Goal: Task Accomplishment & Management: Use online tool/utility

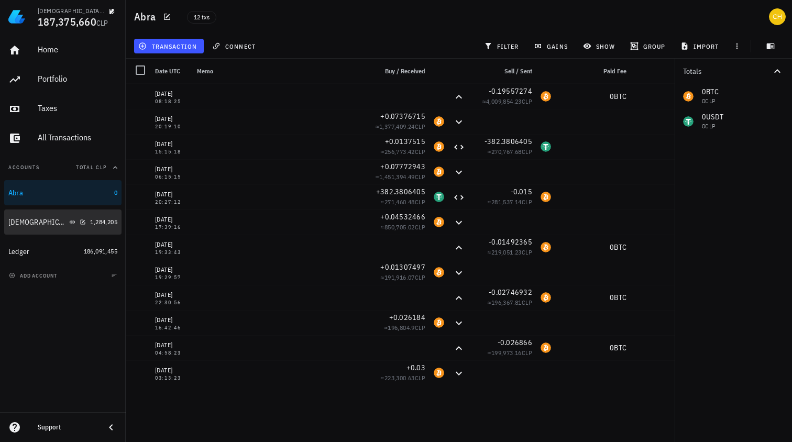
click at [80, 223] on div "[DEMOGRAPHIC_DATA]" at bounding box center [46, 222] width 77 height 10
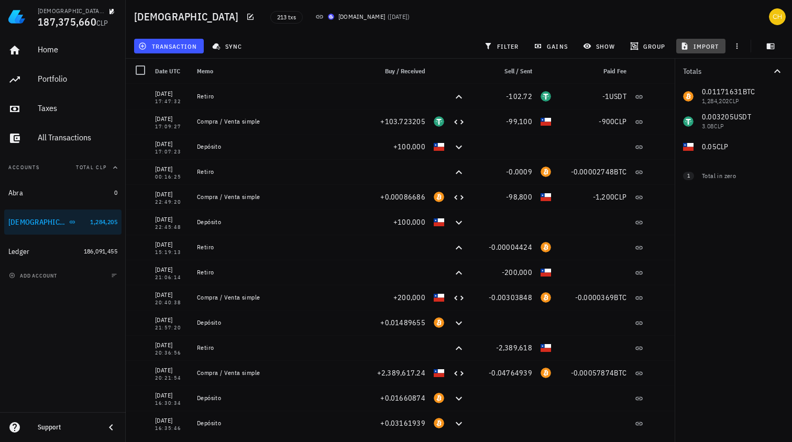
click at [708, 45] on span "import" at bounding box center [700, 46] width 37 height 8
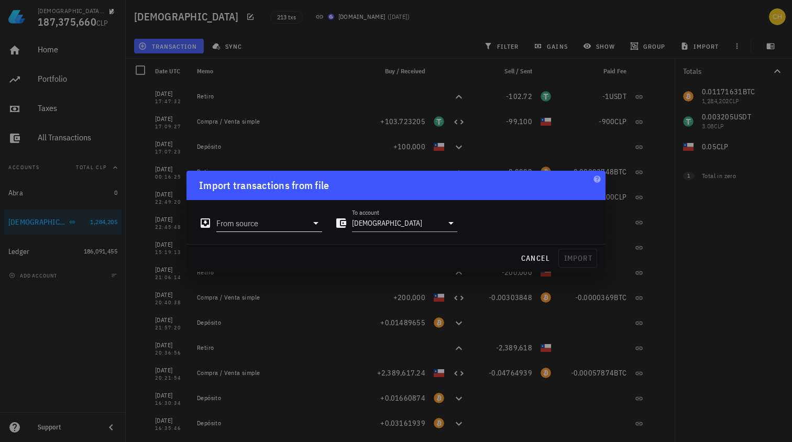
click at [315, 224] on icon at bounding box center [315, 223] width 5 height 3
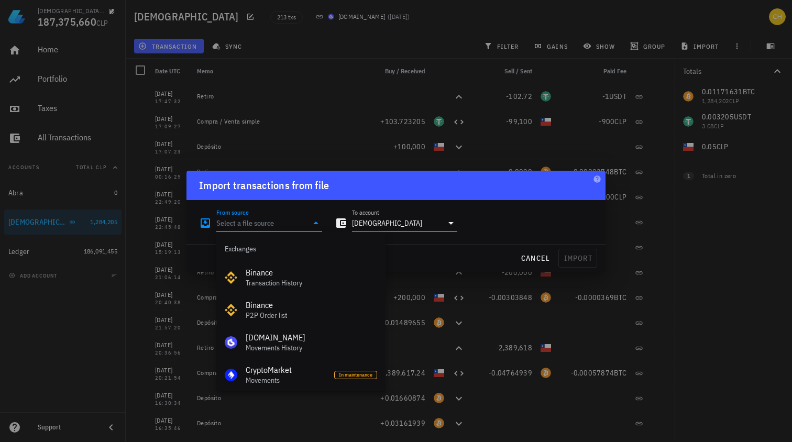
click at [315, 224] on icon at bounding box center [315, 223] width 13 height 13
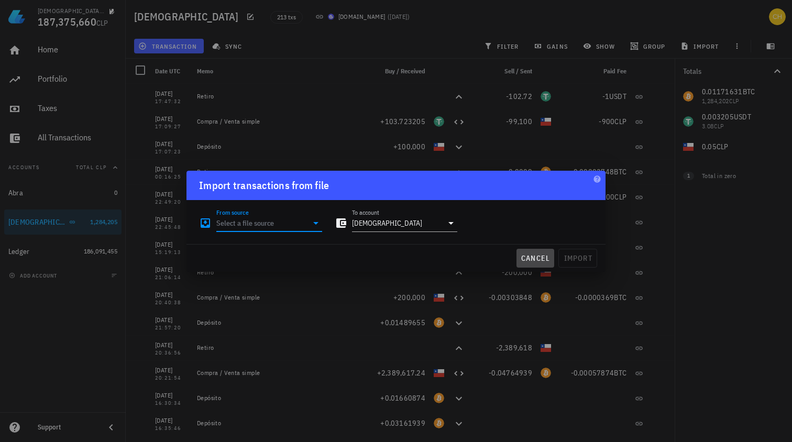
click at [539, 259] on span "cancel" at bounding box center [535, 257] width 30 height 9
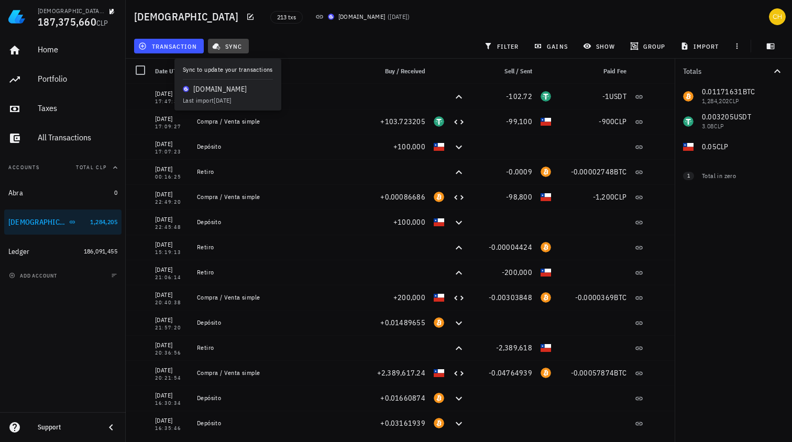
click at [232, 48] on span "sync" at bounding box center [228, 46] width 28 height 8
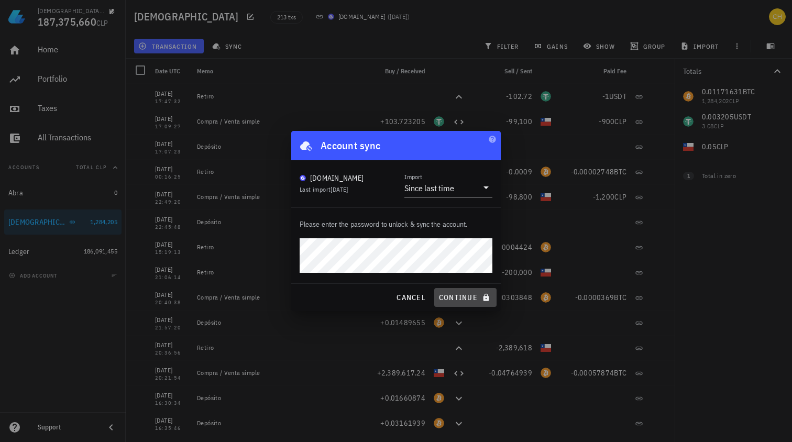
click at [467, 296] on span "continue" at bounding box center [465, 297] width 54 height 9
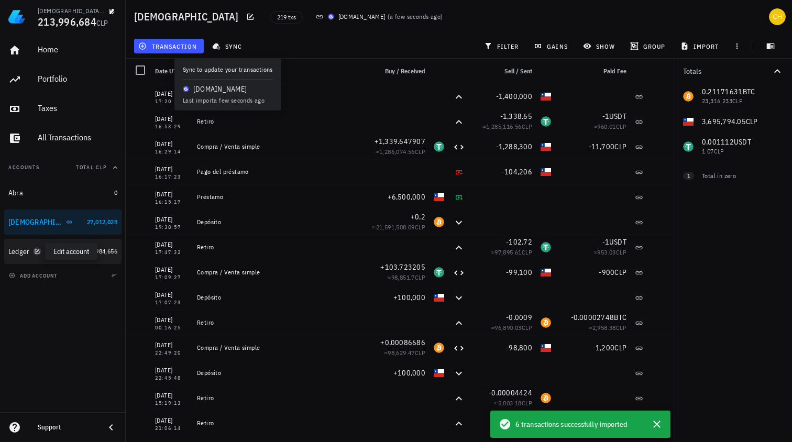
click at [38, 253] on icon "button" at bounding box center [37, 251] width 5 height 5
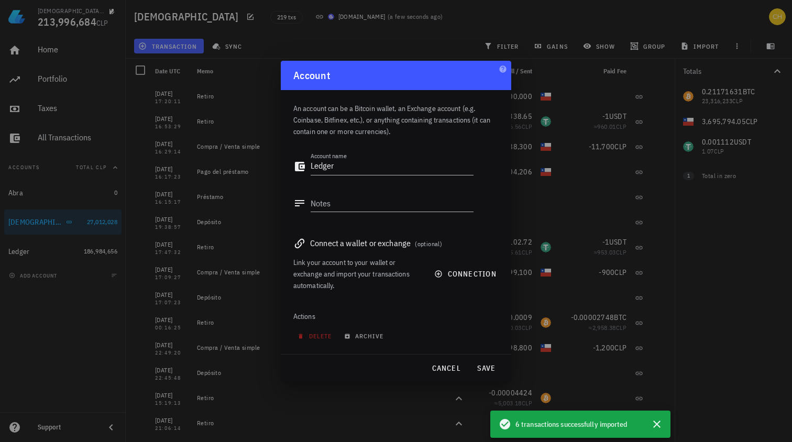
click at [49, 250] on div at bounding box center [396, 221] width 792 height 442
click at [460, 370] on span "cancel" at bounding box center [446, 367] width 30 height 9
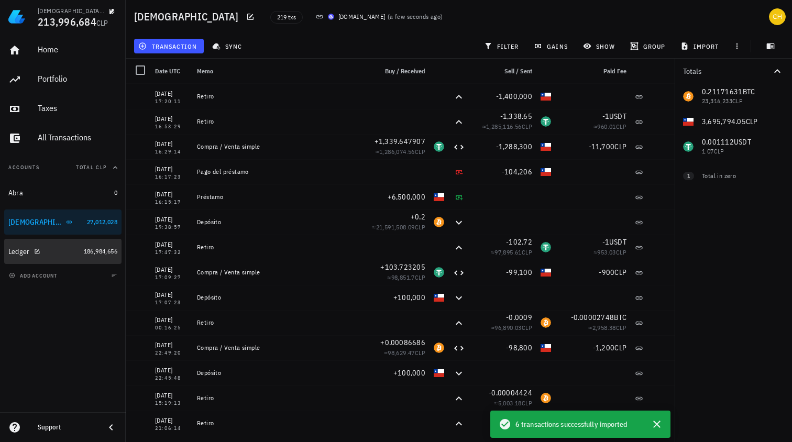
click at [63, 251] on div "Ledger" at bounding box center [43, 252] width 71 height 10
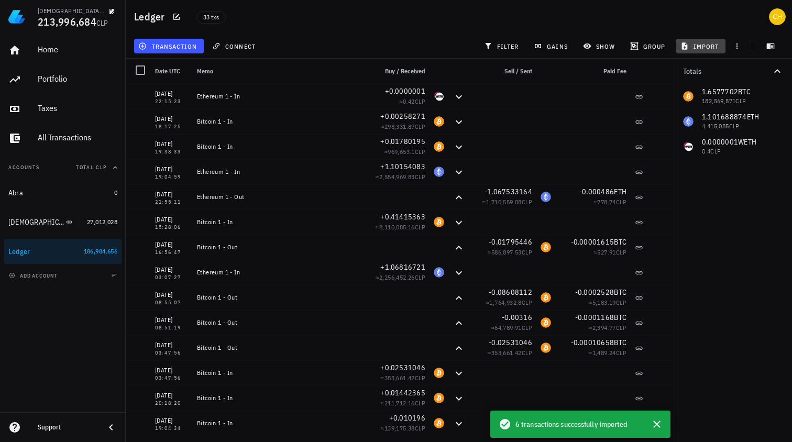
click at [703, 46] on span "import" at bounding box center [700, 46] width 37 height 8
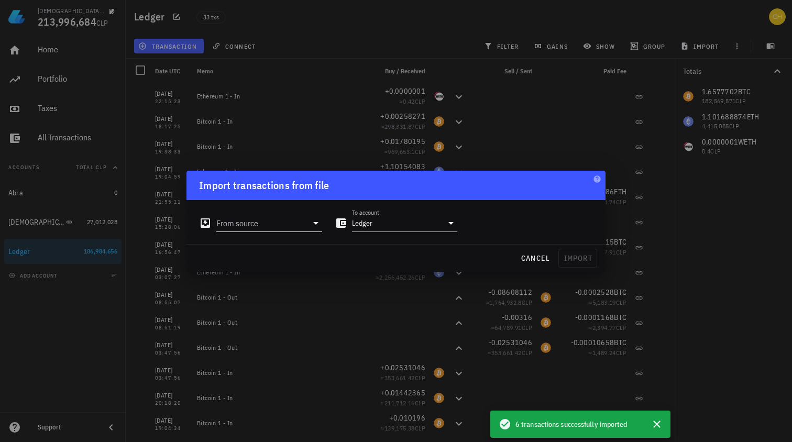
click at [261, 227] on input "From source" at bounding box center [261, 223] width 91 height 17
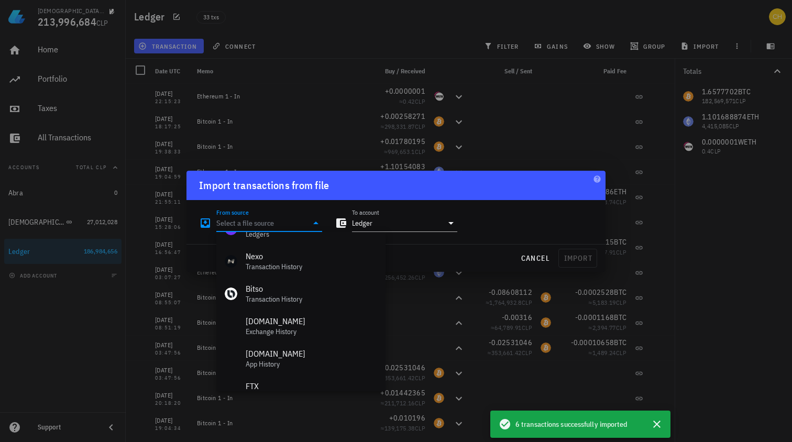
scroll to position [437, 0]
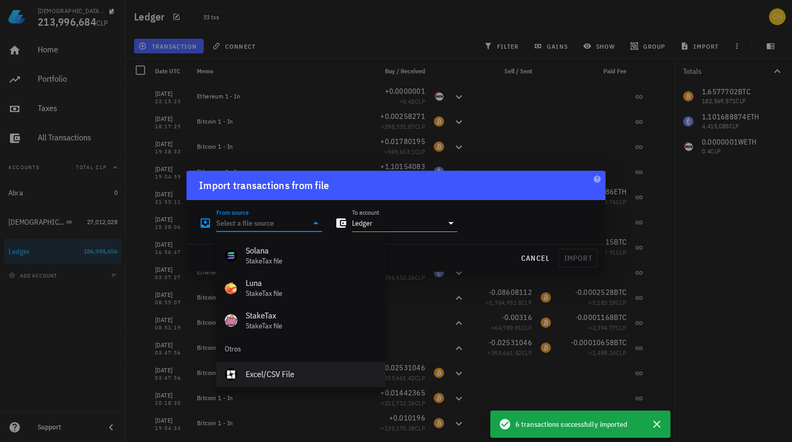
click at [285, 375] on div "Excel/CSV File" at bounding box center [311, 374] width 131 height 10
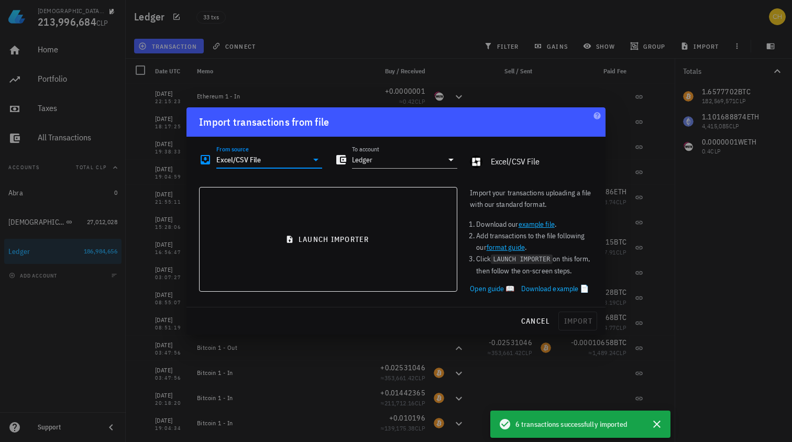
click at [296, 162] on input "Excel/CSV File" at bounding box center [261, 159] width 91 height 17
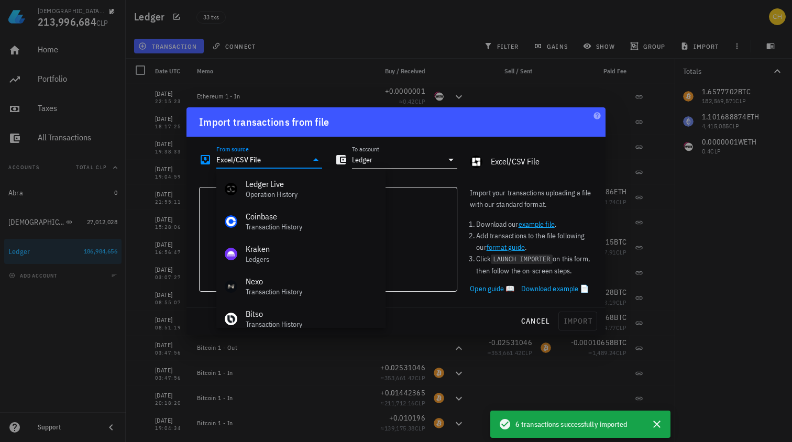
scroll to position [107, 0]
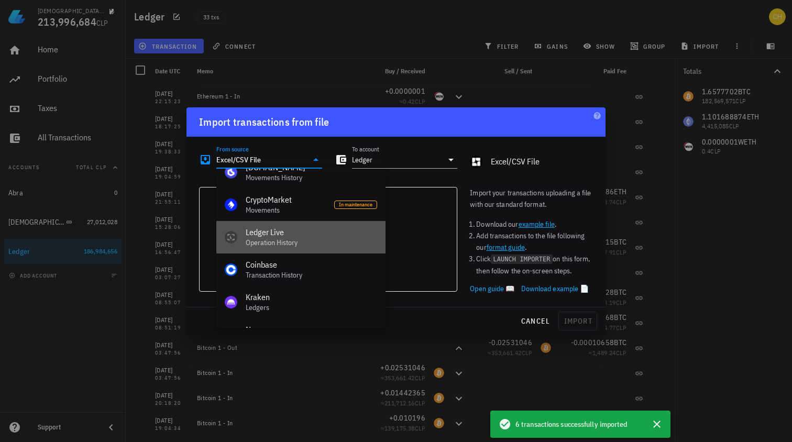
click at [287, 238] on div "Operation History" at bounding box center [311, 242] width 131 height 9
type input "Ledger Live"
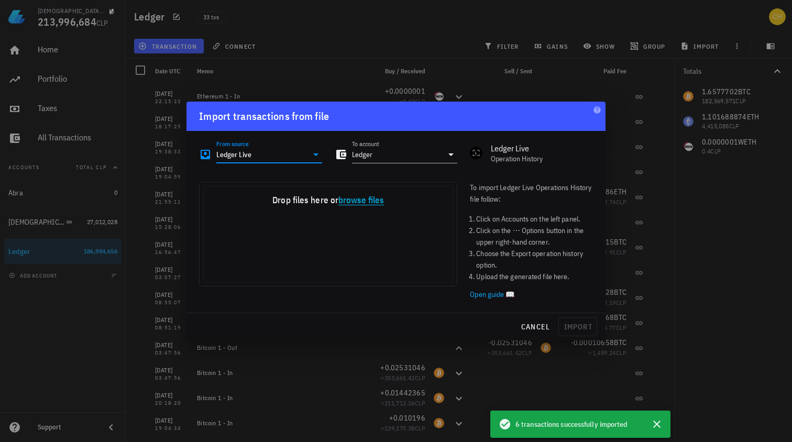
click at [364, 199] on button "browse files" at bounding box center [361, 200] width 46 height 9
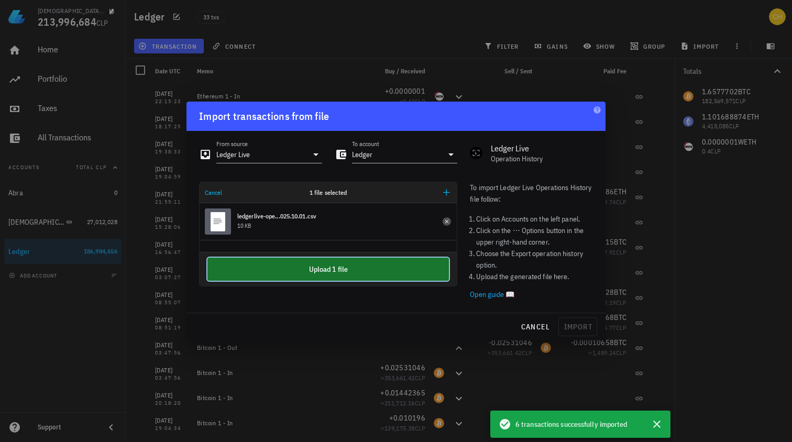
click at [340, 275] on button "Upload 1 file" at bounding box center [327, 269] width 241 height 23
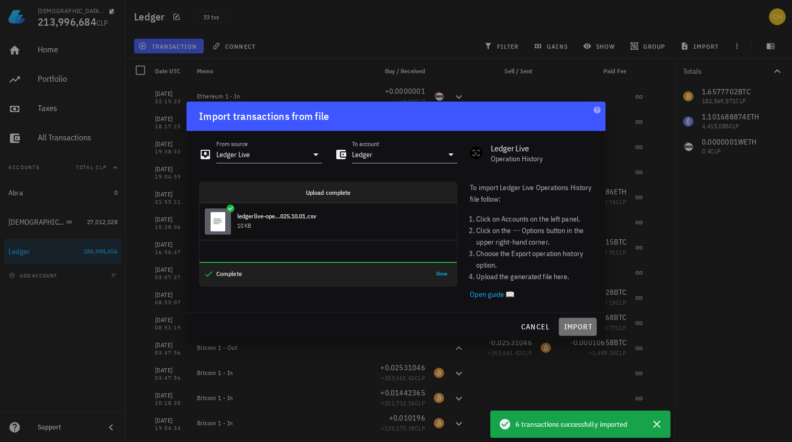
click at [582, 324] on span "import" at bounding box center [577, 326] width 29 height 9
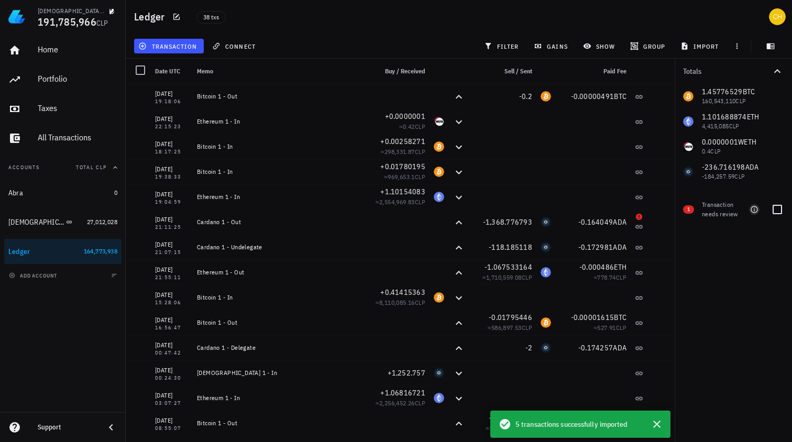
click at [754, 211] on icon "button" at bounding box center [754, 209] width 8 height 8
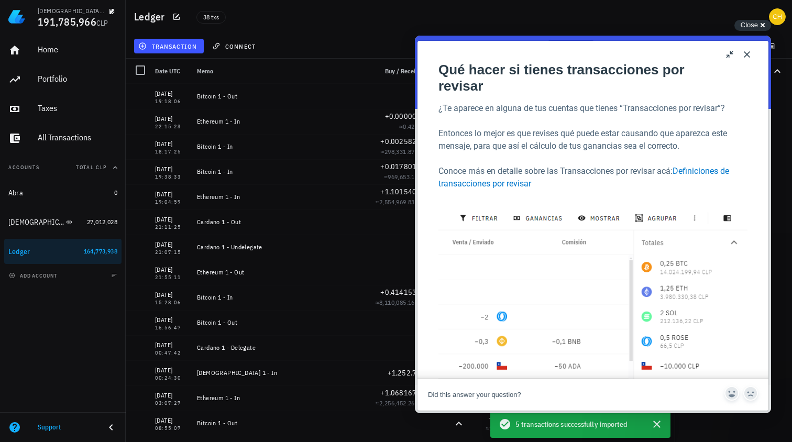
click at [747, 55] on button "Close" at bounding box center [746, 54] width 17 height 17
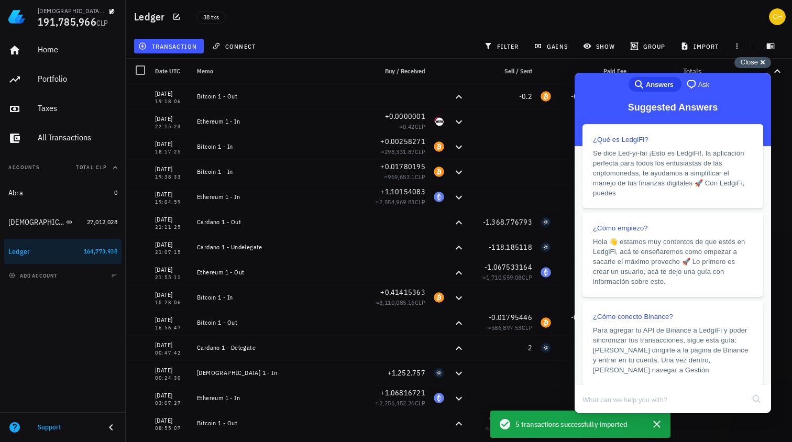
click at [758, 63] on div "Close cross-small" at bounding box center [752, 62] width 37 height 11
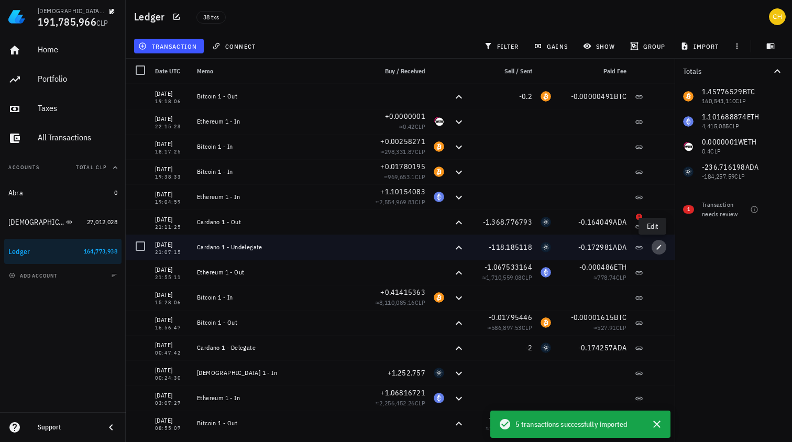
click at [657, 248] on icon "button" at bounding box center [659, 247] width 5 height 5
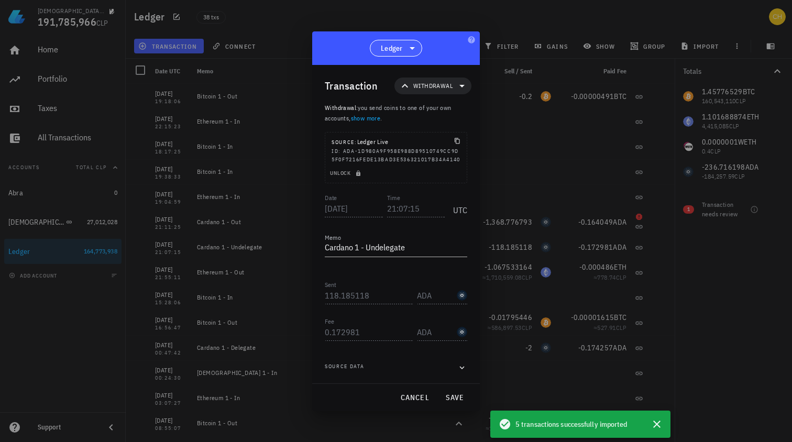
click at [412, 47] on icon at bounding box center [411, 48] width 5 height 3
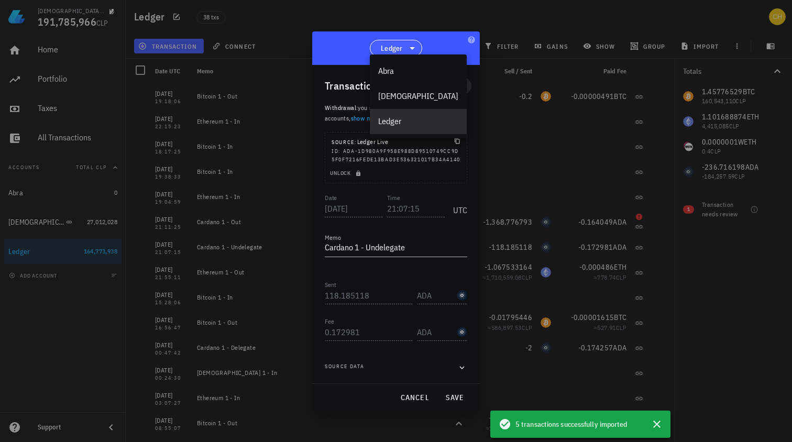
click at [412, 47] on icon at bounding box center [411, 48] width 5 height 3
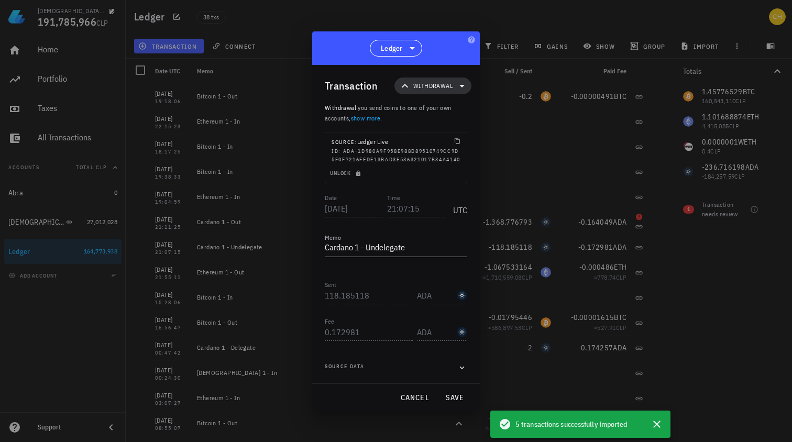
click at [463, 82] on icon at bounding box center [462, 86] width 13 height 13
click at [460, 374] on icon "button" at bounding box center [461, 367] width 9 height 13
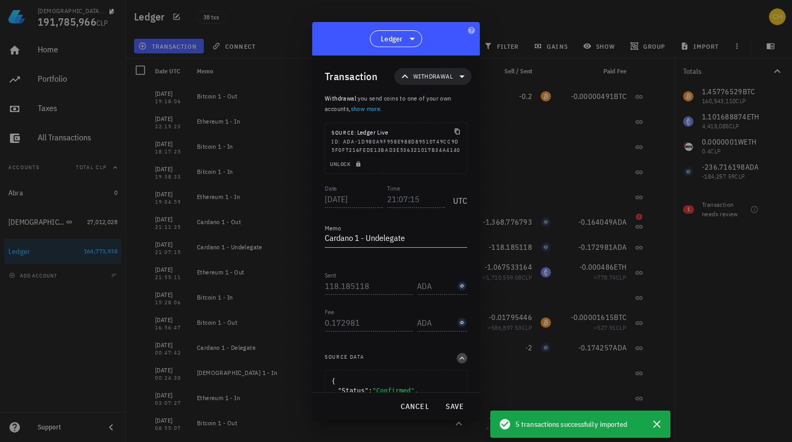
click at [458, 364] on icon "button" at bounding box center [461, 358] width 9 height 13
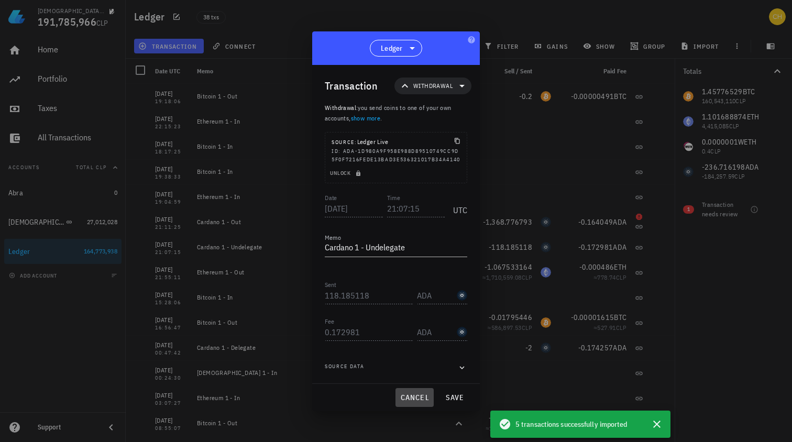
click at [416, 402] on span "cancel" at bounding box center [414, 397] width 30 height 9
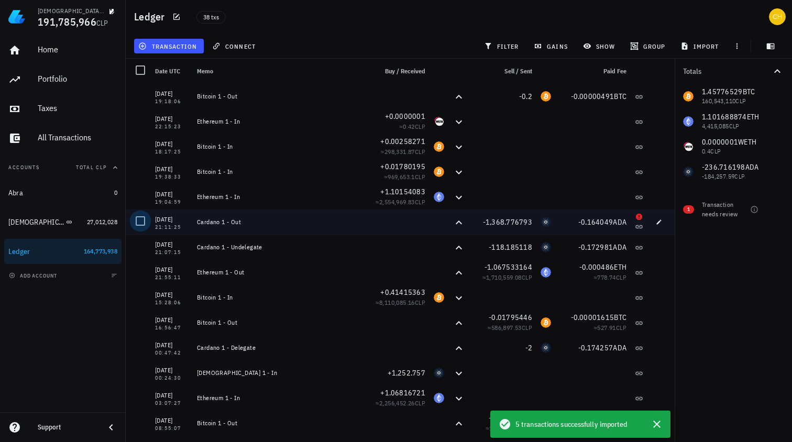
click at [141, 221] on div at bounding box center [140, 221] width 18 height 18
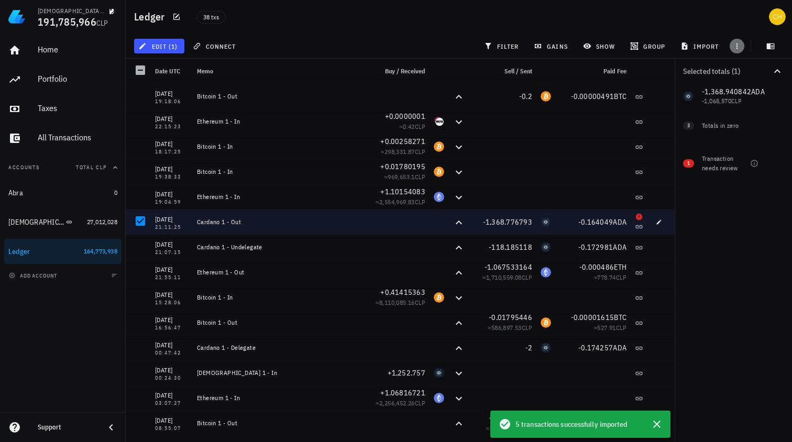
click at [739, 43] on icon "button" at bounding box center [736, 46] width 8 height 8
click at [159, 45] on span "edit (1)" at bounding box center [158, 46] width 37 height 8
click at [169, 113] on div "Delete" at bounding box center [193, 112] width 69 height 8
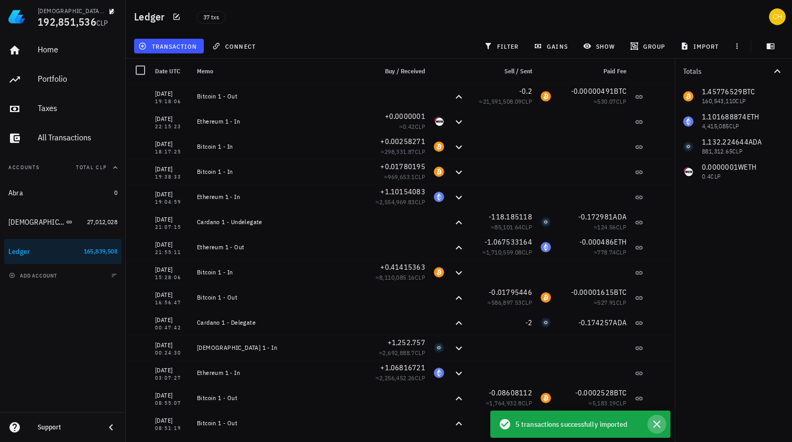
click at [658, 424] on icon "button" at bounding box center [656, 424] width 13 height 13
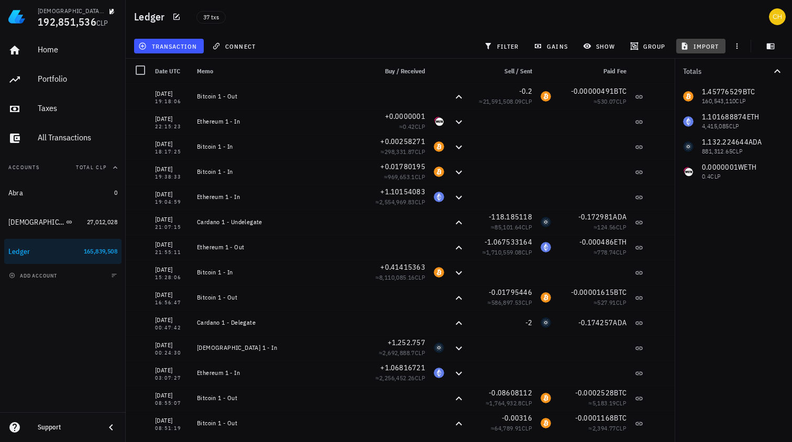
click at [707, 47] on span "import" at bounding box center [700, 46] width 37 height 8
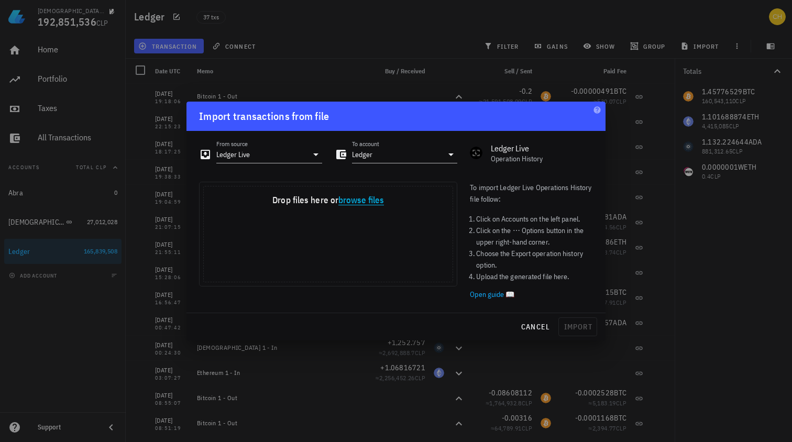
click at [369, 205] on button "browse files" at bounding box center [361, 200] width 46 height 9
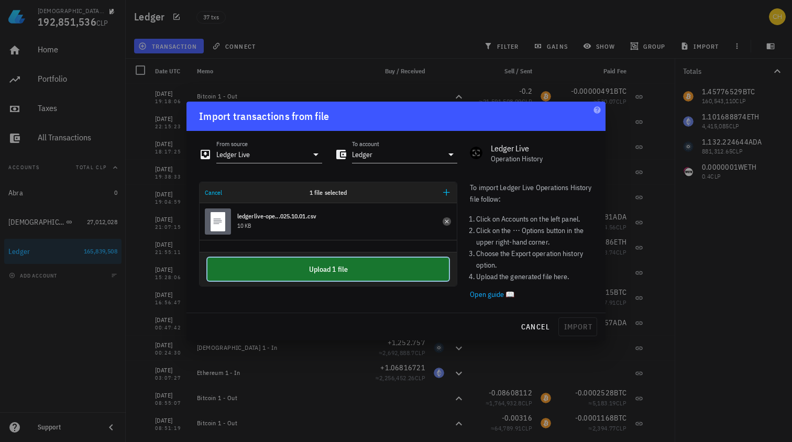
click at [326, 271] on button "Upload 1 file" at bounding box center [327, 269] width 241 height 23
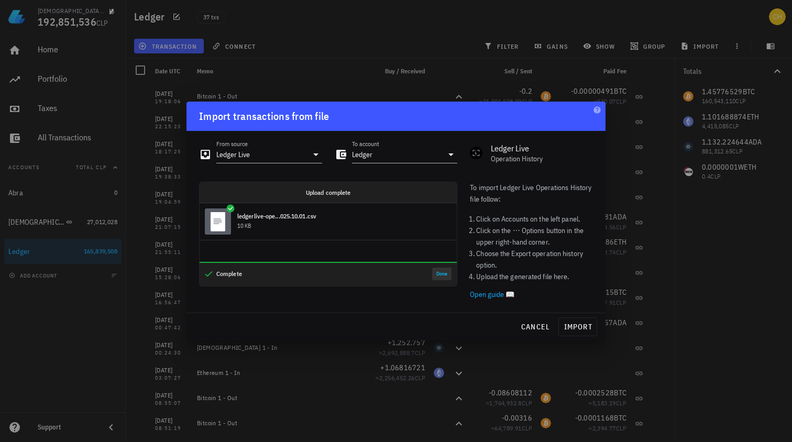
click at [443, 276] on button "Done" at bounding box center [441, 274] width 19 height 13
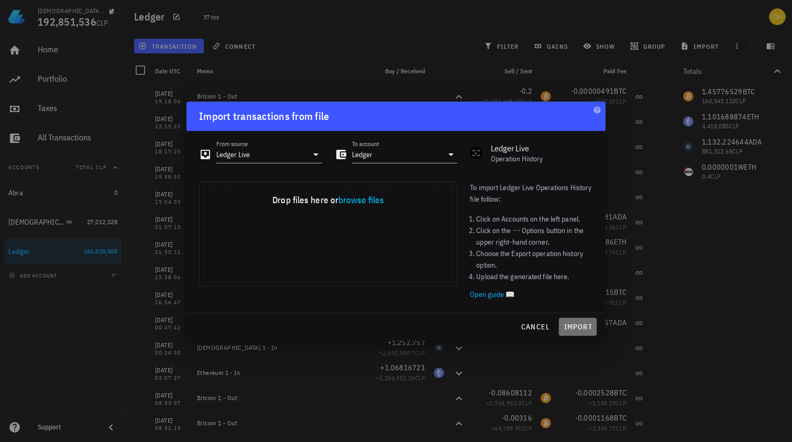
click at [577, 319] on button "import" at bounding box center [577, 326] width 39 height 19
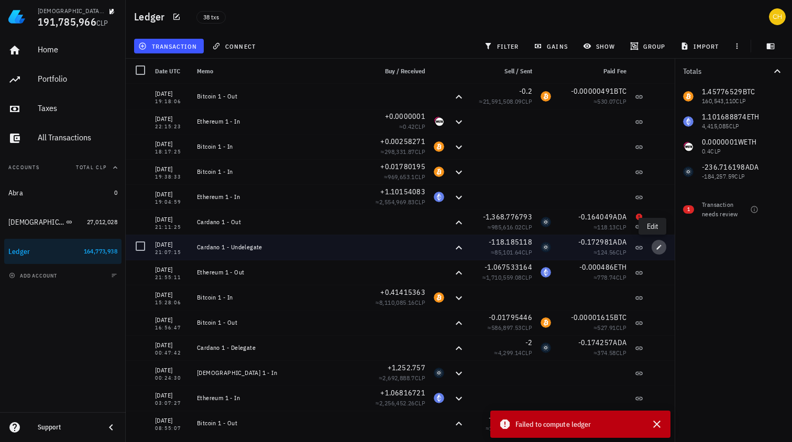
click at [656, 246] on icon "button" at bounding box center [659, 247] width 6 height 6
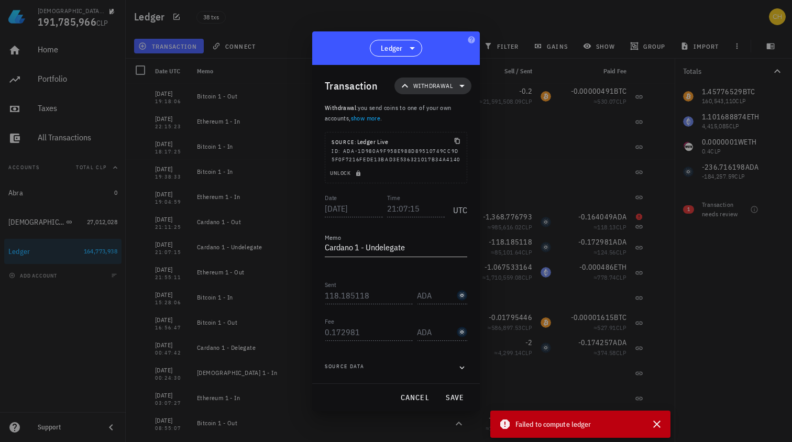
click at [464, 85] on icon at bounding box center [461, 86] width 5 height 3
click at [434, 128] on div "Trade Income Expense Transfer" at bounding box center [434, 138] width 81 height 84
click at [435, 170] on div "Transfer" at bounding box center [433, 169] width 25 height 8
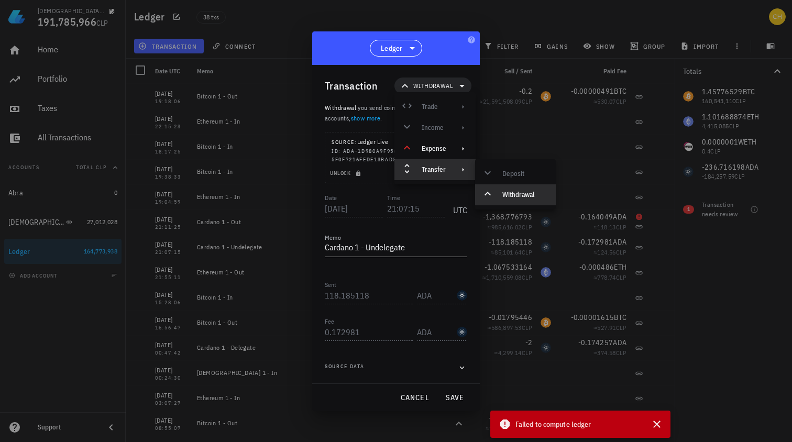
click at [516, 172] on div "Deposit Withdrawal" at bounding box center [515, 184] width 81 height 42
click at [368, 86] on div "Transaction" at bounding box center [351, 85] width 53 height 17
click at [286, 90] on div at bounding box center [396, 221] width 792 height 442
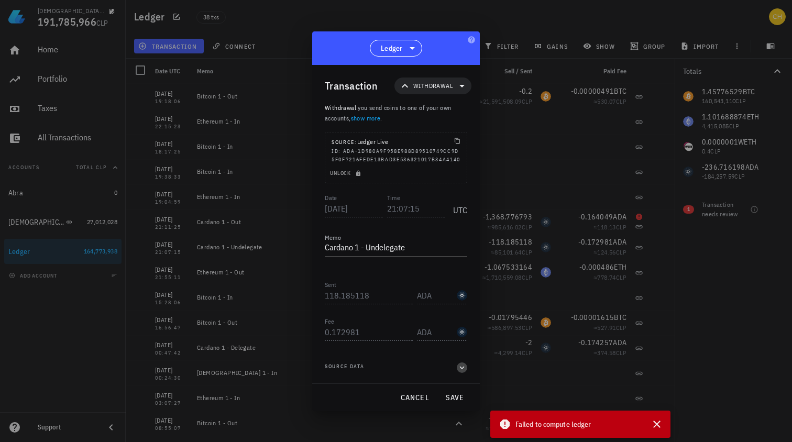
click at [458, 373] on icon "button" at bounding box center [461, 367] width 9 height 13
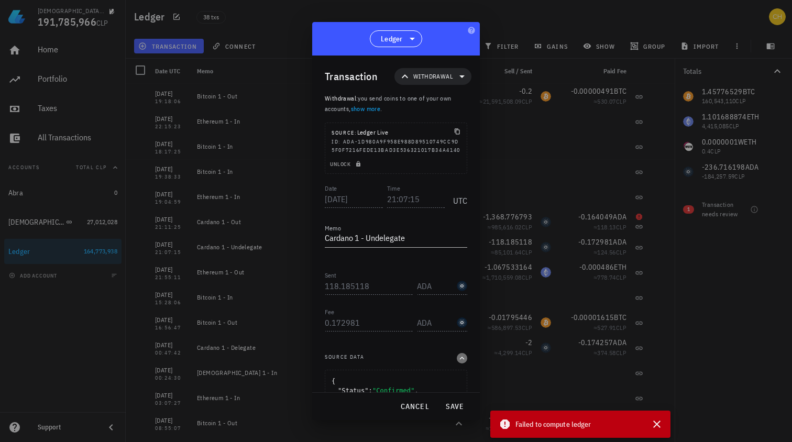
click at [457, 364] on icon "button" at bounding box center [461, 358] width 9 height 13
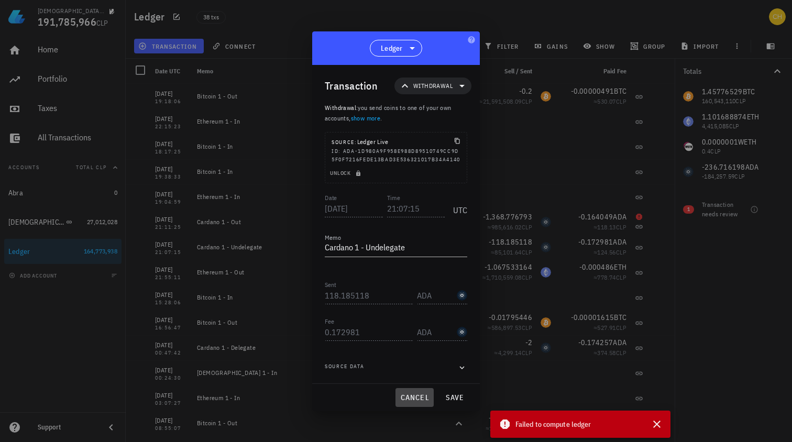
click at [412, 402] on span "cancel" at bounding box center [414, 397] width 30 height 9
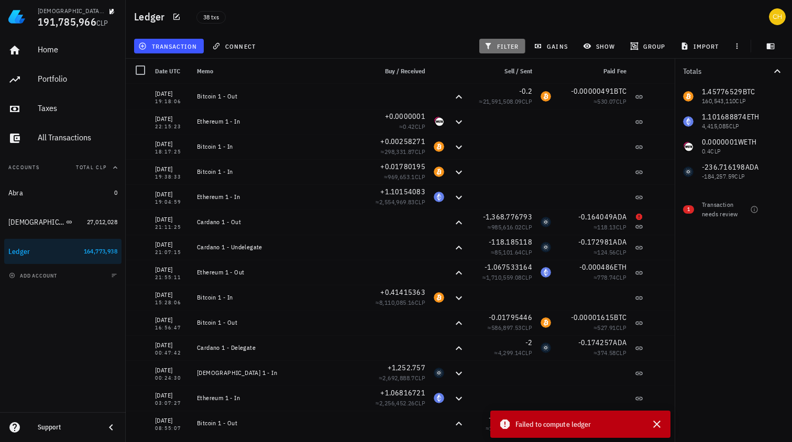
click at [509, 49] on span "filter" at bounding box center [502, 46] width 33 height 8
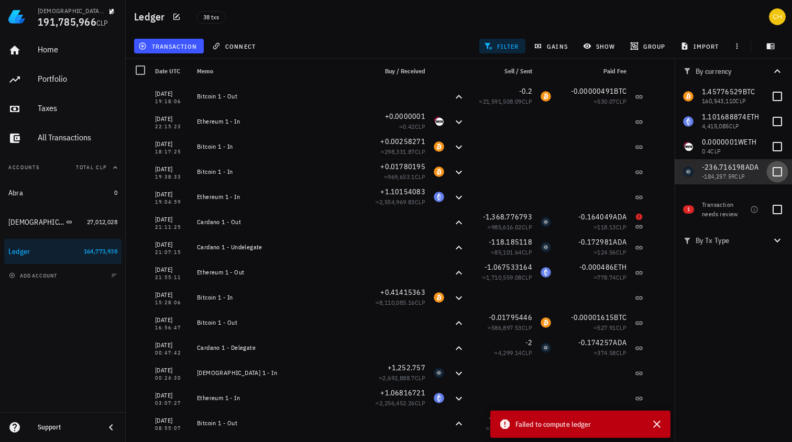
click at [781, 172] on div at bounding box center [777, 172] width 18 height 18
checkbox input "true"
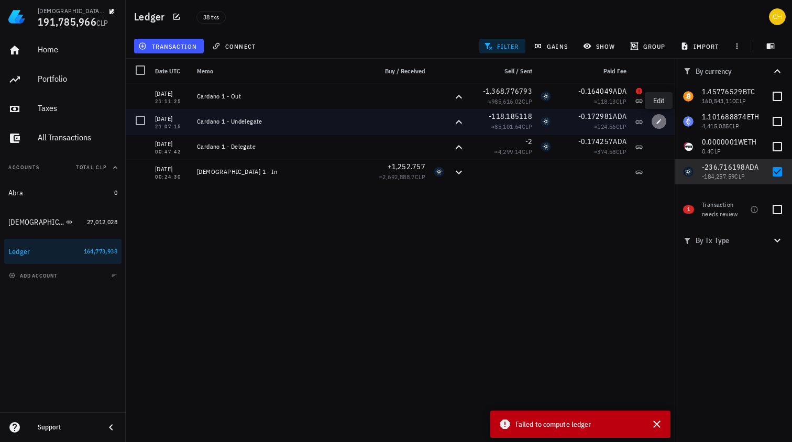
click at [661, 121] on icon "button" at bounding box center [659, 121] width 6 height 6
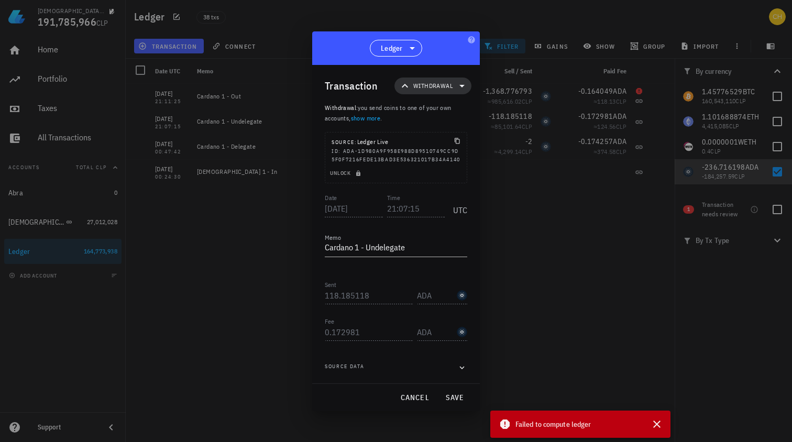
click at [408, 83] on icon at bounding box center [404, 86] width 13 height 13
click at [431, 128] on div "Trade Income Expense Transfer" at bounding box center [434, 138] width 81 height 84
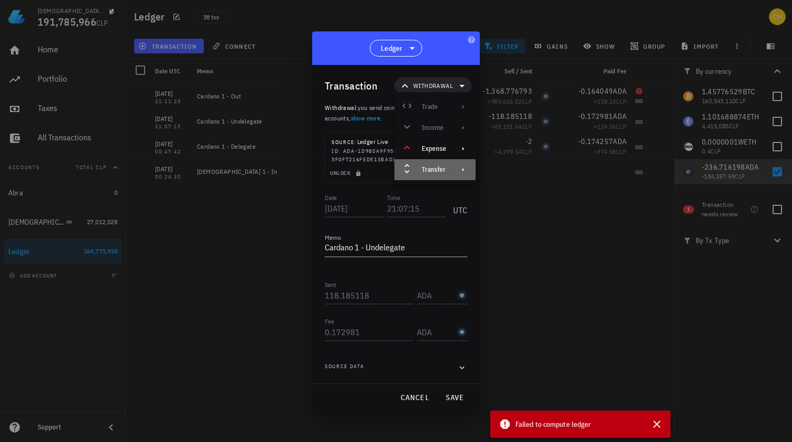
click at [431, 171] on div "Transfer" at bounding box center [433, 169] width 25 height 8
click at [516, 177] on div "Deposit Withdrawal" at bounding box center [515, 184] width 81 height 42
click at [515, 174] on div "Deposit Withdrawal" at bounding box center [515, 184] width 81 height 42
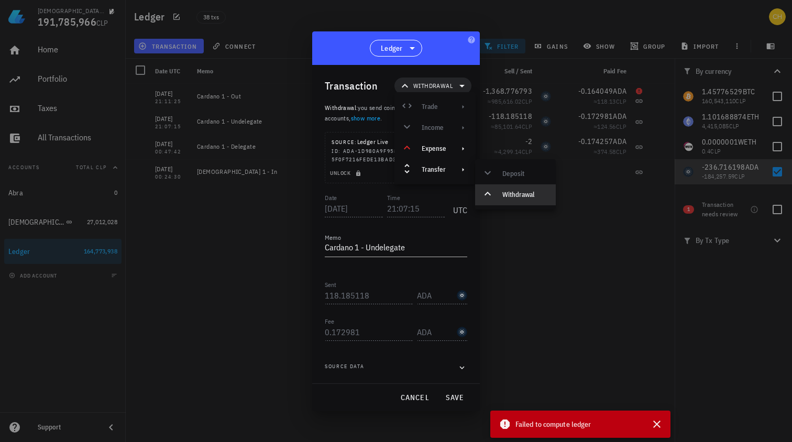
click at [515, 174] on div "Deposit Withdrawal" at bounding box center [515, 184] width 81 height 42
click at [365, 79] on div "Transaction" at bounding box center [351, 85] width 53 height 17
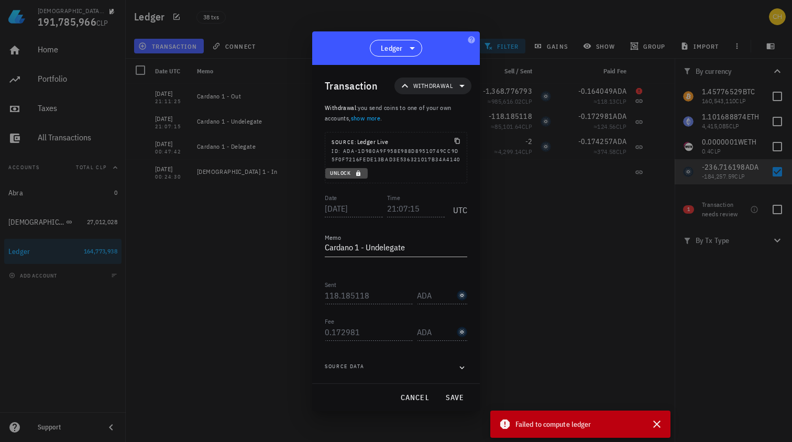
click at [348, 176] on span "Unlock" at bounding box center [346, 173] width 34 height 7
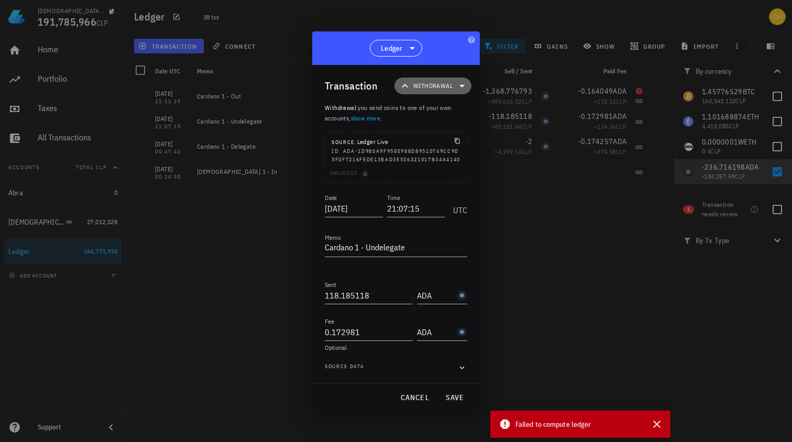
click at [463, 85] on icon at bounding box center [461, 86] width 5 height 3
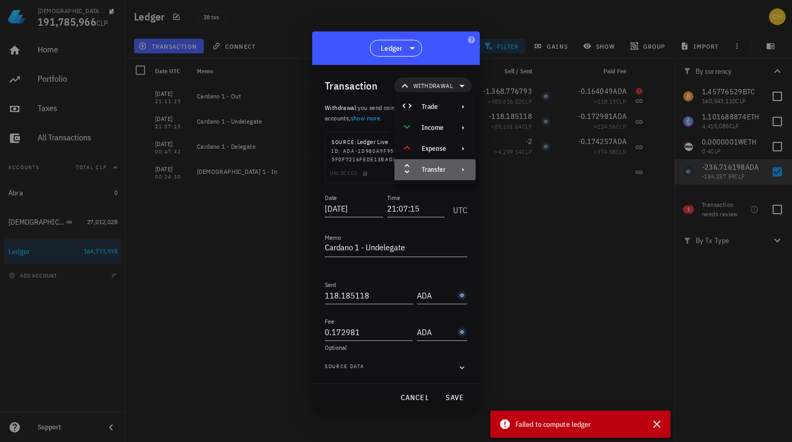
click at [442, 167] on div "Transfer" at bounding box center [433, 169] width 25 height 8
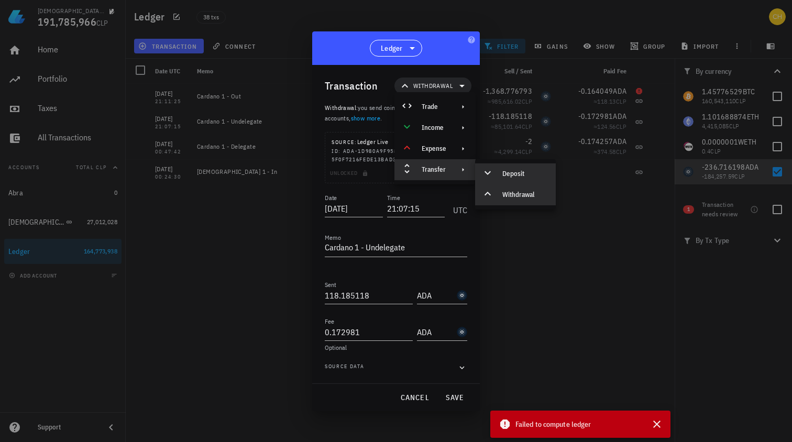
click at [519, 173] on div "Deposit" at bounding box center [524, 174] width 45 height 8
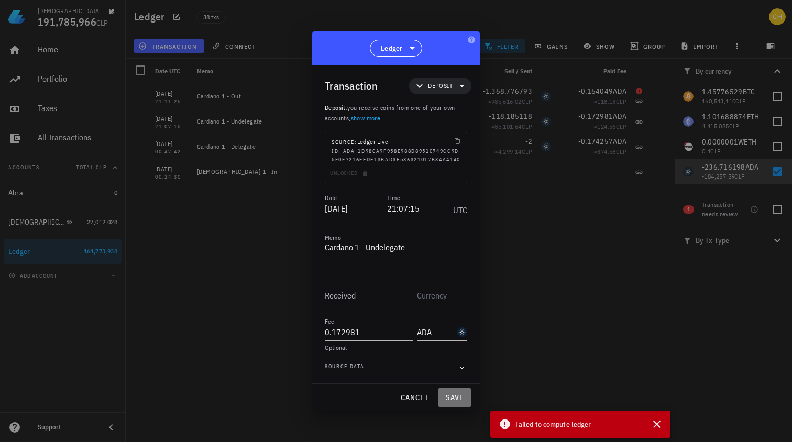
click at [456, 402] on span "save" at bounding box center [454, 397] width 25 height 9
click at [352, 299] on div "Received" at bounding box center [369, 295] width 88 height 17
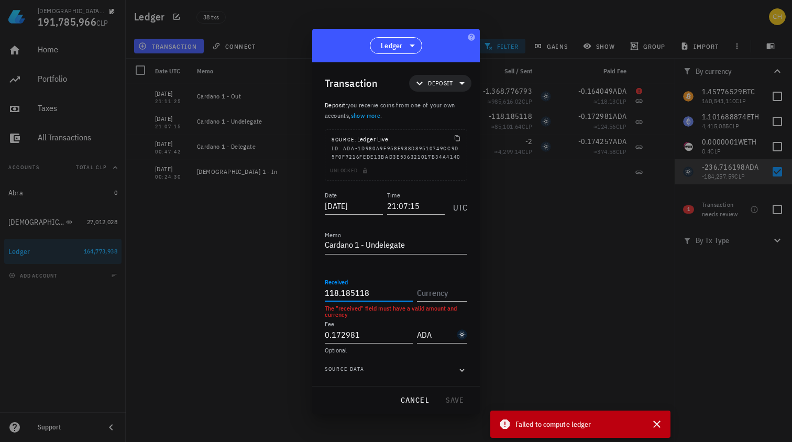
type input "118.185118"
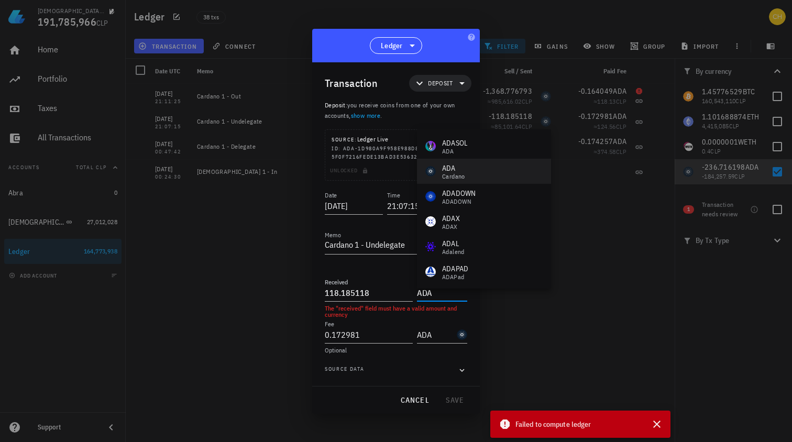
click at [445, 171] on div "ADA" at bounding box center [453, 168] width 23 height 10
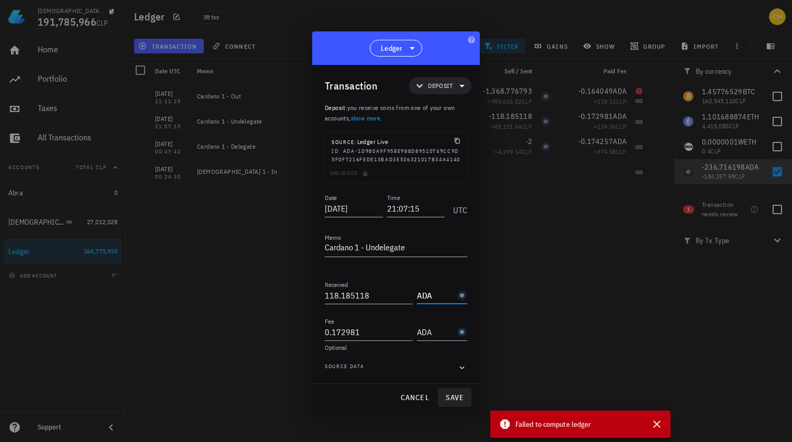
type input "ADA"
click at [446, 402] on span "save" at bounding box center [454, 397] width 25 height 9
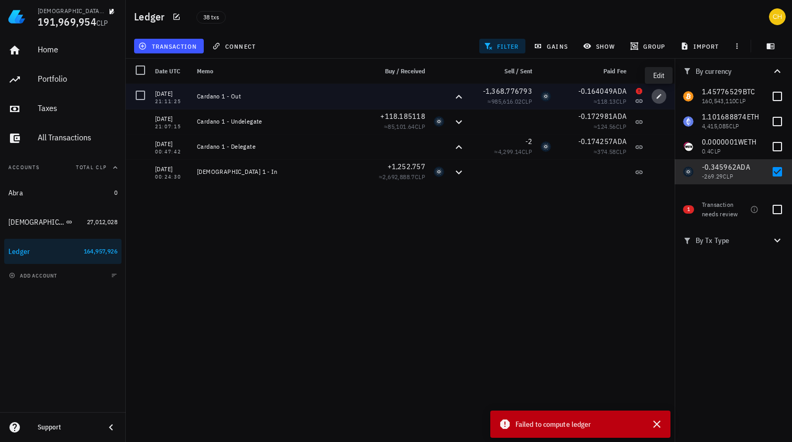
click at [661, 96] on icon "button" at bounding box center [659, 96] width 6 height 6
type input "21:11:25"
type textarea "Cardano 1 - Out"
type input "1,368.776793"
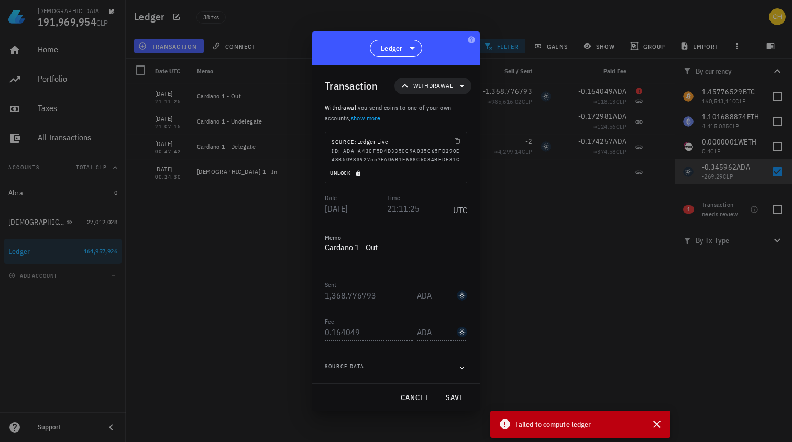
click at [344, 176] on span "Unlock" at bounding box center [346, 173] width 34 height 7
click at [348, 337] on input "0.164049" at bounding box center [369, 332] width 88 height 17
click at [452, 401] on span "save" at bounding box center [454, 397] width 25 height 9
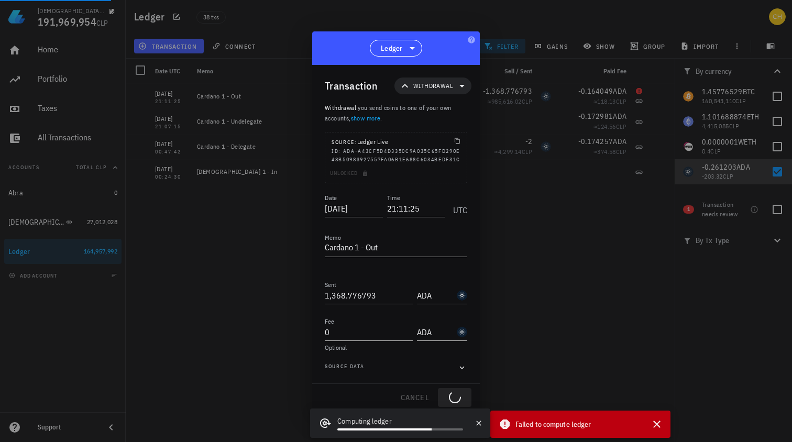
type input "0.164049"
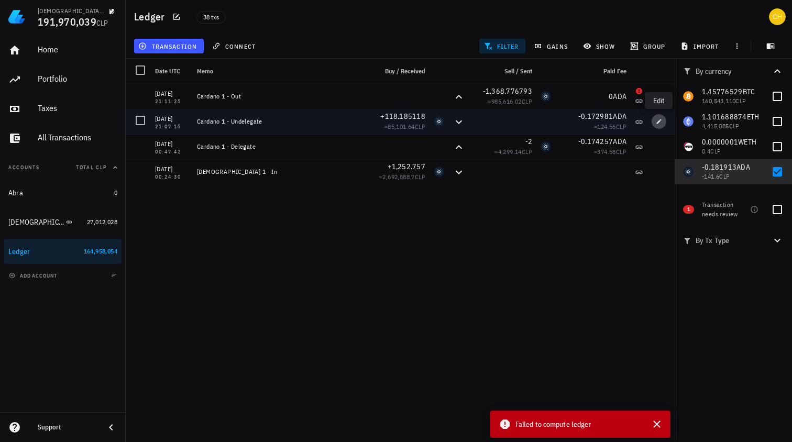
click at [661, 123] on icon "button" at bounding box center [659, 121] width 6 height 6
type input "21:07:15"
type textarea "Cardano 1 - Undelegate"
type input "118.185118"
type input "ADA"
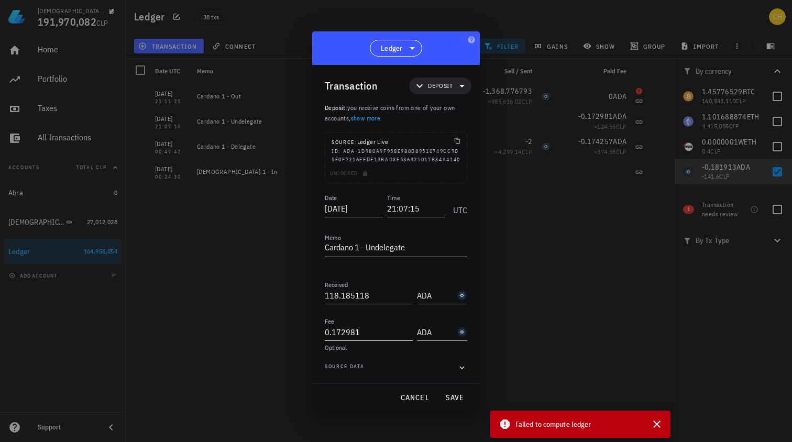
click at [345, 339] on input "0.172981" at bounding box center [369, 332] width 88 height 17
click at [457, 402] on span "save" at bounding box center [454, 397] width 25 height 9
type input "0.172981"
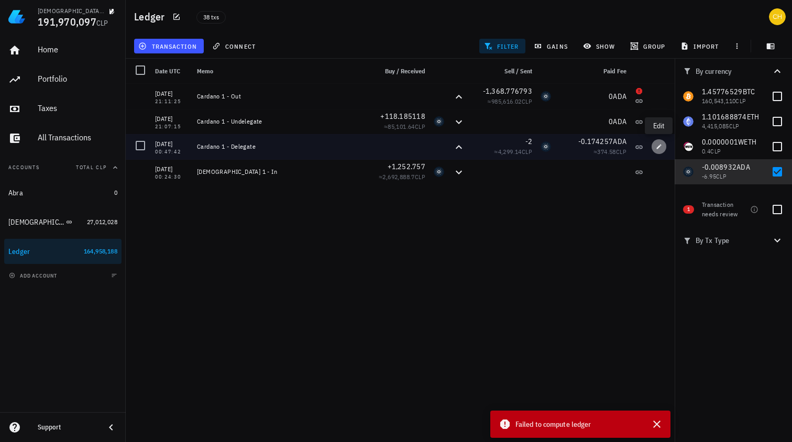
click at [656, 148] on icon "button" at bounding box center [659, 146] width 6 height 6
type input "[DATE]"
type input "00:47:42"
type textarea "Cardano 1 - Delegate"
type input "2"
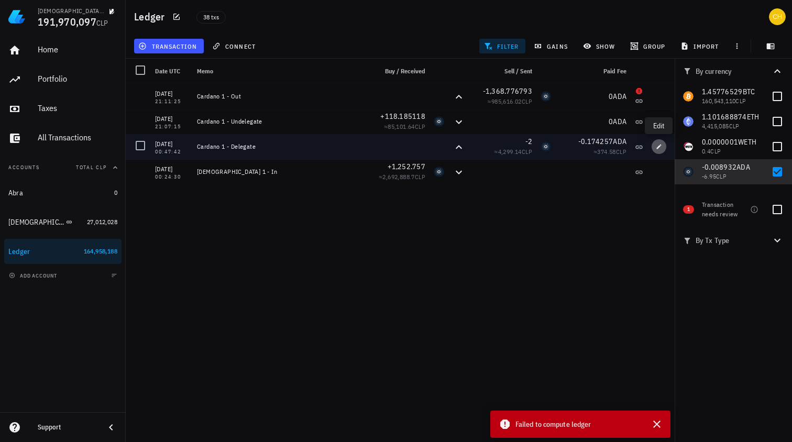
type input "ADA"
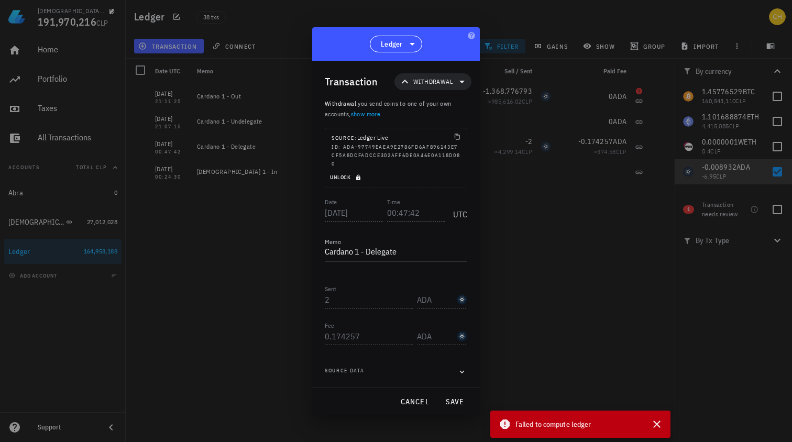
click at [346, 177] on span "Unlock" at bounding box center [346, 177] width 34 height 7
click at [349, 337] on input "0.174257" at bounding box center [369, 336] width 88 height 17
click at [462, 394] on button "save" at bounding box center [455, 401] width 34 height 19
type input "0.174257"
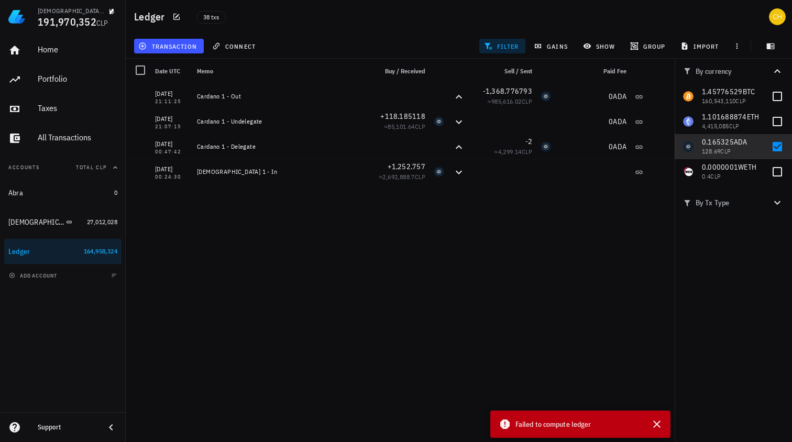
click at [584, 266] on div "[DATE] 19:18:06 Bitcoin 1 - Out -0.2 ≈ 21,591,508.09 CLP -0.00000491 BTC ≈ 530.…" at bounding box center [400, 259] width 549 height 350
click at [659, 425] on icon "button" at bounding box center [656, 424] width 13 height 13
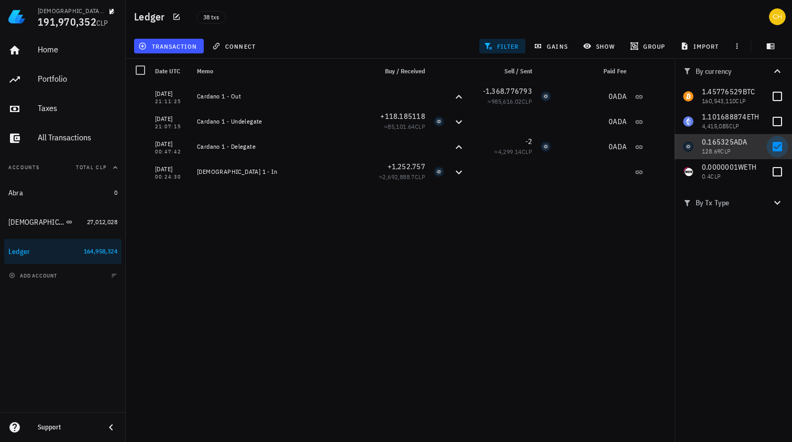
click at [776, 147] on div at bounding box center [777, 147] width 18 height 18
checkbox input "false"
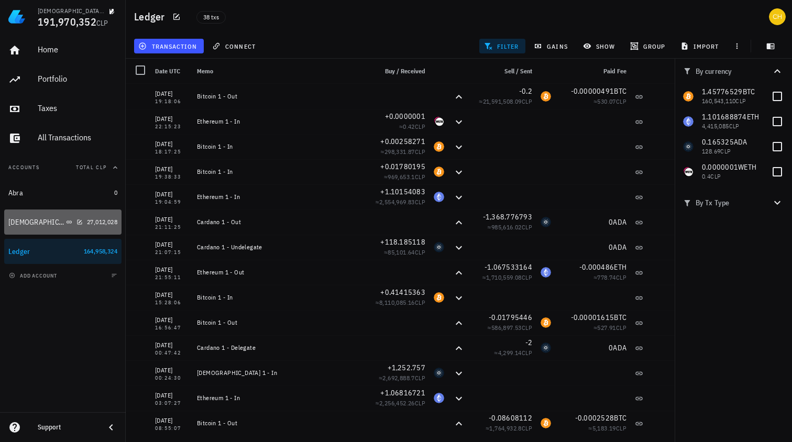
click at [58, 224] on div "[DEMOGRAPHIC_DATA]" at bounding box center [45, 222] width 74 height 10
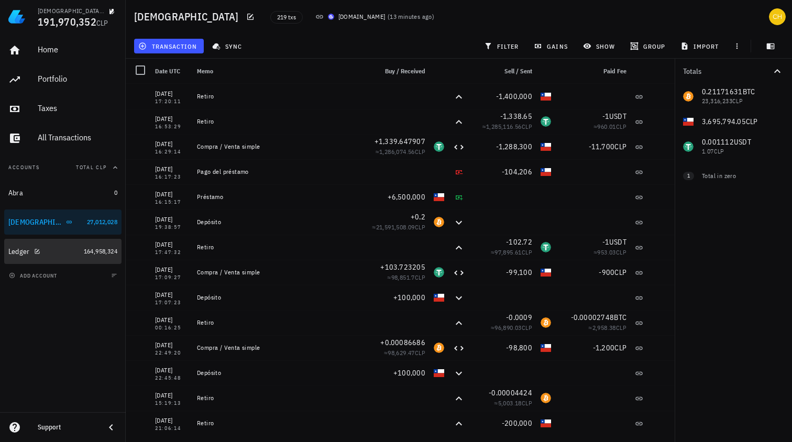
click at [66, 248] on div "Ledger" at bounding box center [43, 252] width 71 height 10
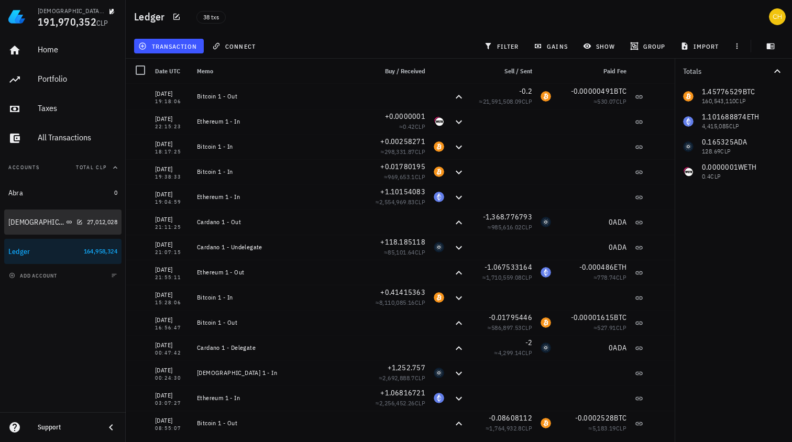
click at [65, 224] on div "[DEMOGRAPHIC_DATA]" at bounding box center [45, 222] width 74 height 10
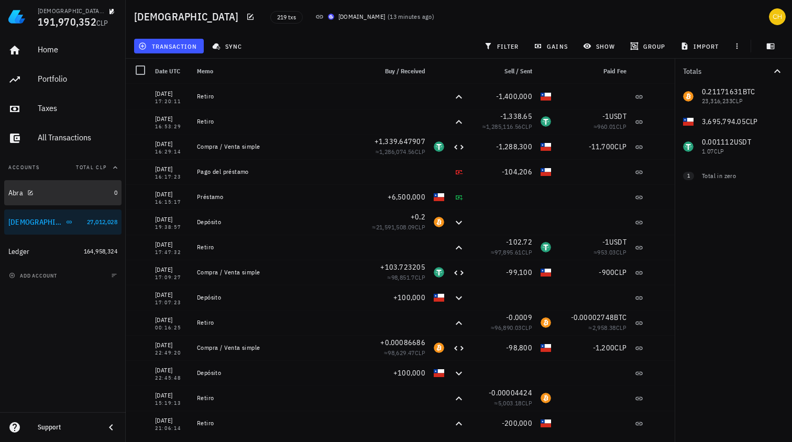
click at [73, 192] on div "Abra" at bounding box center [59, 193] width 102 height 10
